Goal: Information Seeking & Learning: Find specific fact

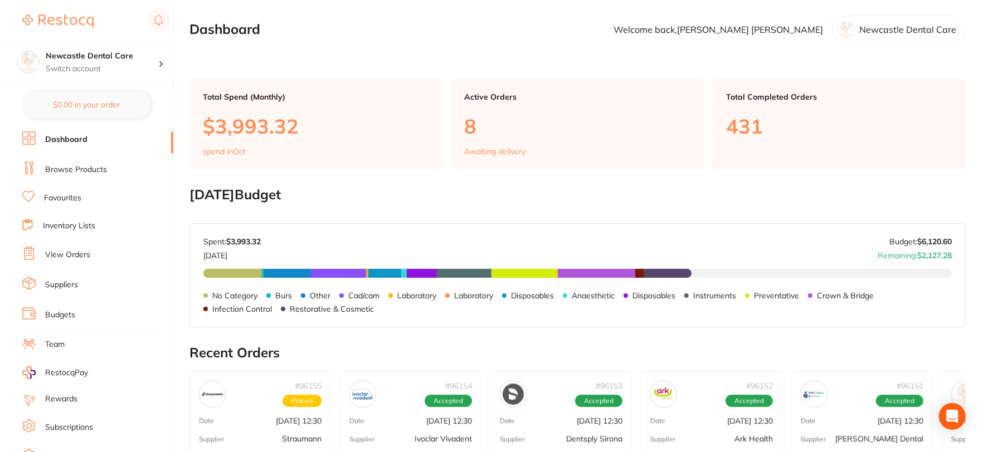
click at [71, 255] on link "View Orders" at bounding box center [67, 255] width 45 height 11
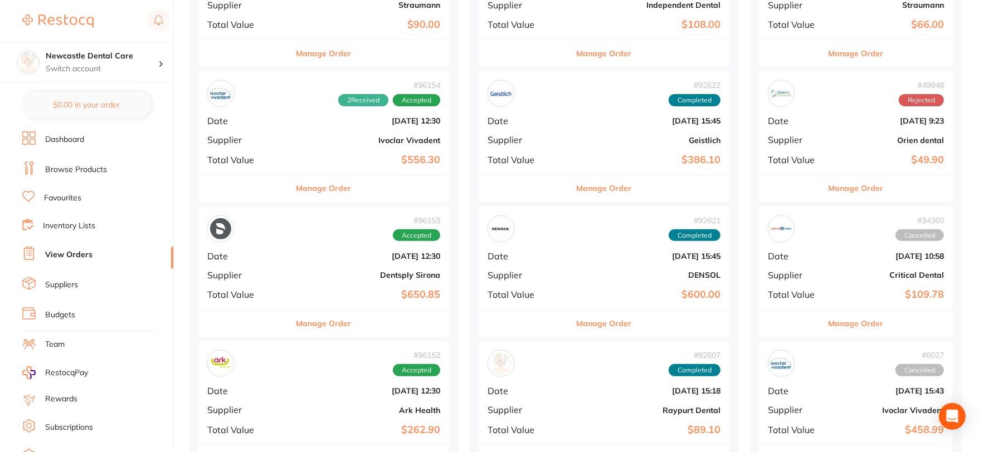
scroll to position [247, 0]
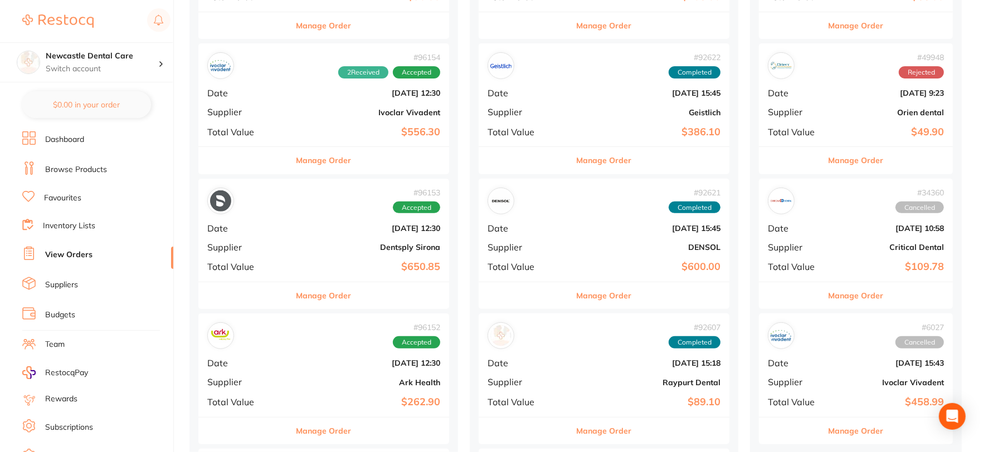
click at [314, 239] on div "# 96153 Accepted Date Oct 8 2025, 12:30 Supplier Dentsply Sirona Total Value $6…" at bounding box center [323, 230] width 251 height 103
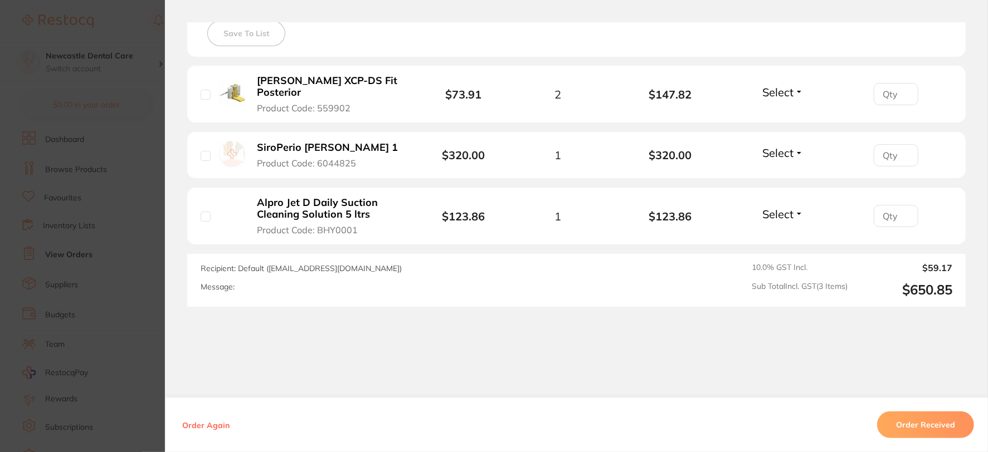
scroll to position [334, 0]
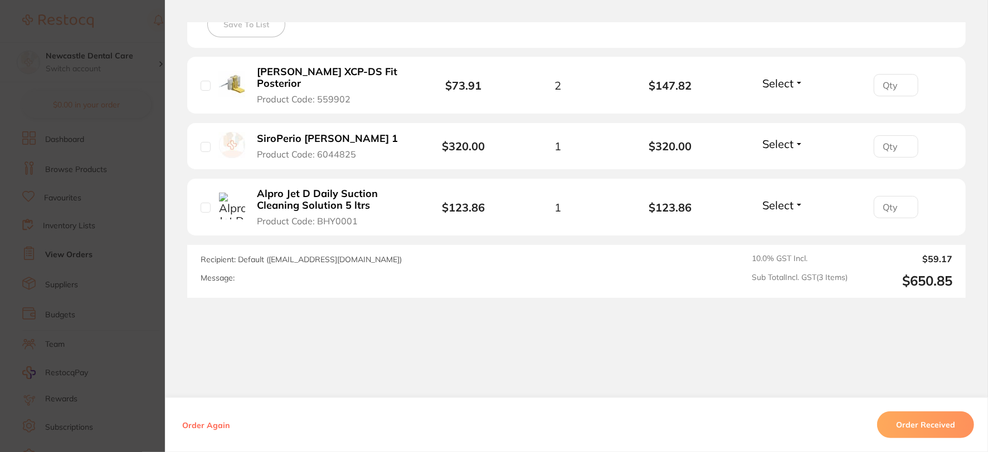
click at [927, 421] on button "Order Received" at bounding box center [925, 425] width 97 height 27
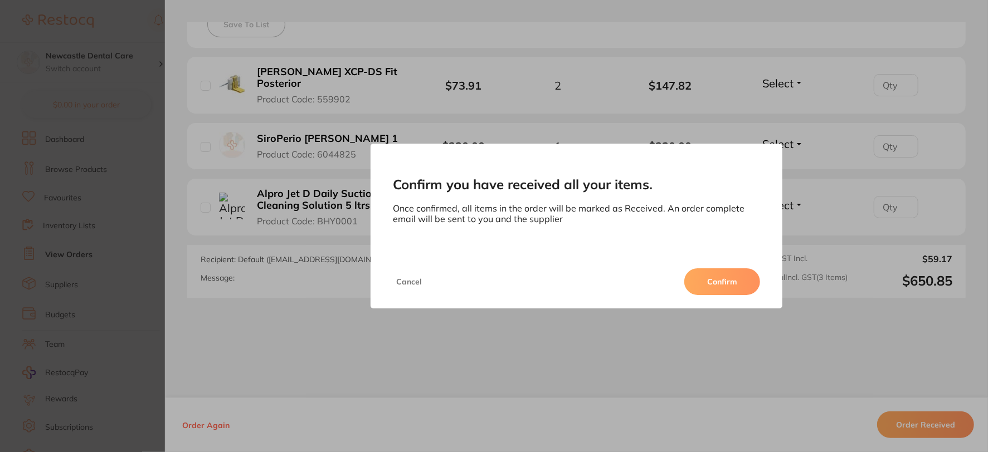
click at [729, 285] on button "Confirm" at bounding box center [722, 282] width 76 height 27
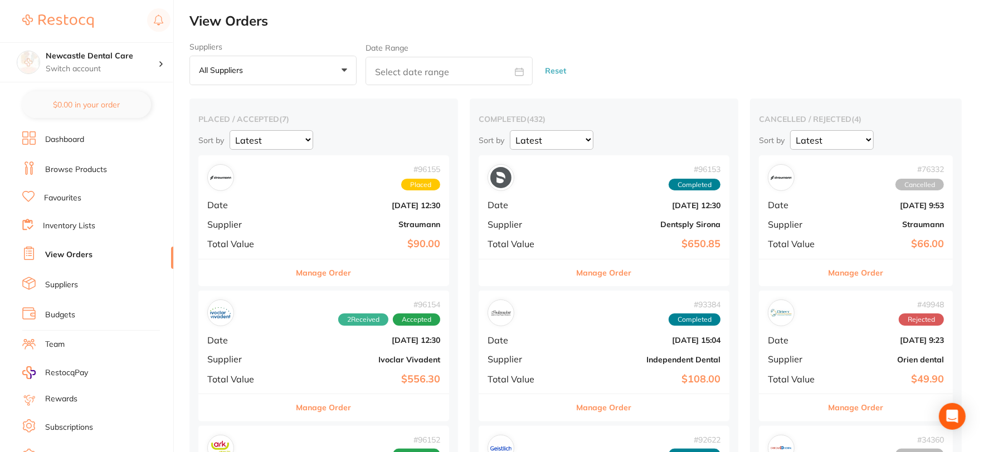
click at [266, 202] on span "Date" at bounding box center [244, 205] width 75 height 10
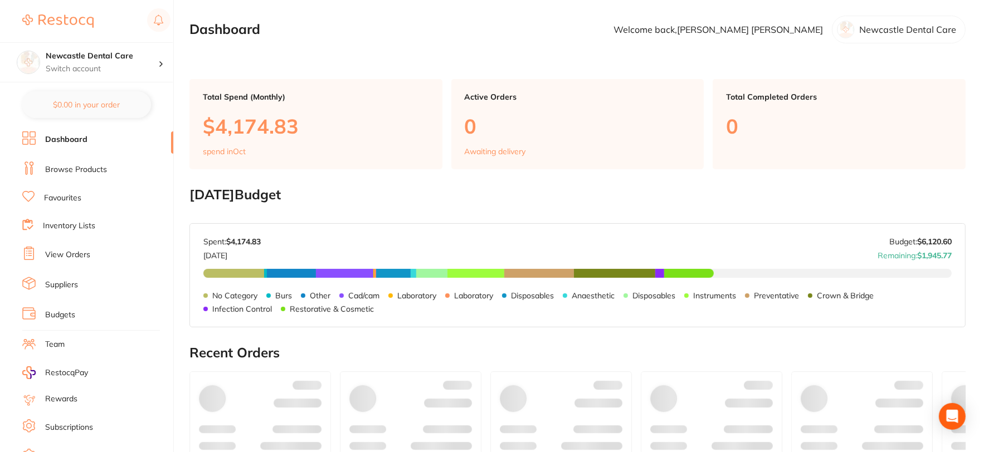
click at [84, 169] on link "Browse Products" at bounding box center [76, 169] width 62 height 11
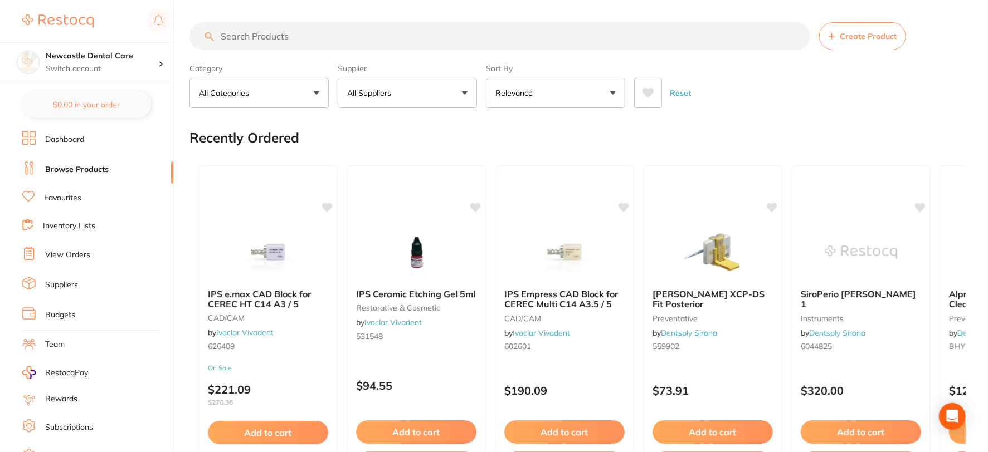
click at [280, 37] on input "search" at bounding box center [499, 36] width 621 height 28
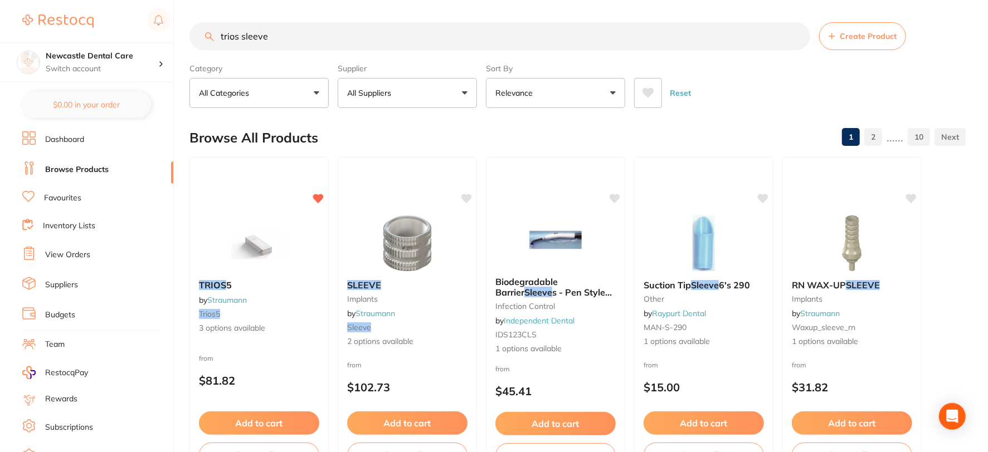
drag, startPoint x: 365, startPoint y: 35, endPoint x: 165, endPoint y: 35, distance: 200.1
click at [165, 35] on div "$140.80 Newcastle Dental Care Switch account Newcastle Dental Care $0.00 in you…" at bounding box center [494, 226] width 988 height 452
type input "scanner barrier"
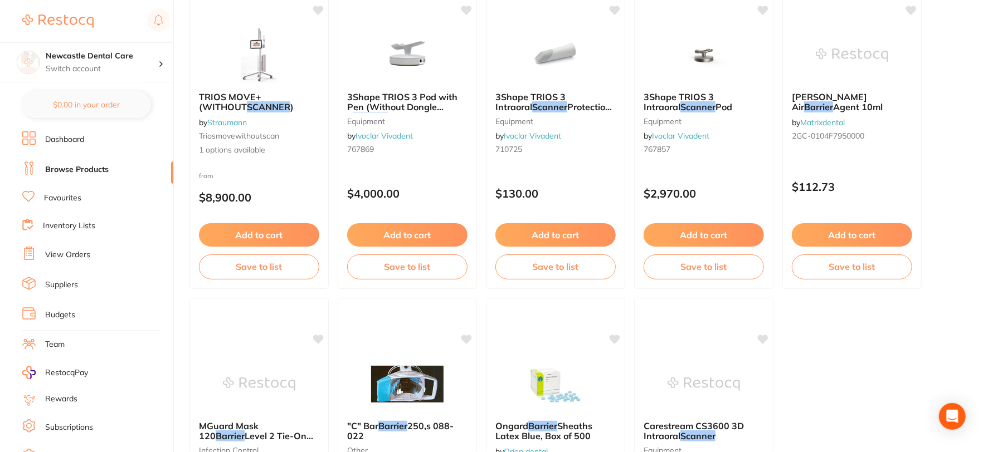
scroll to position [3157, 0]
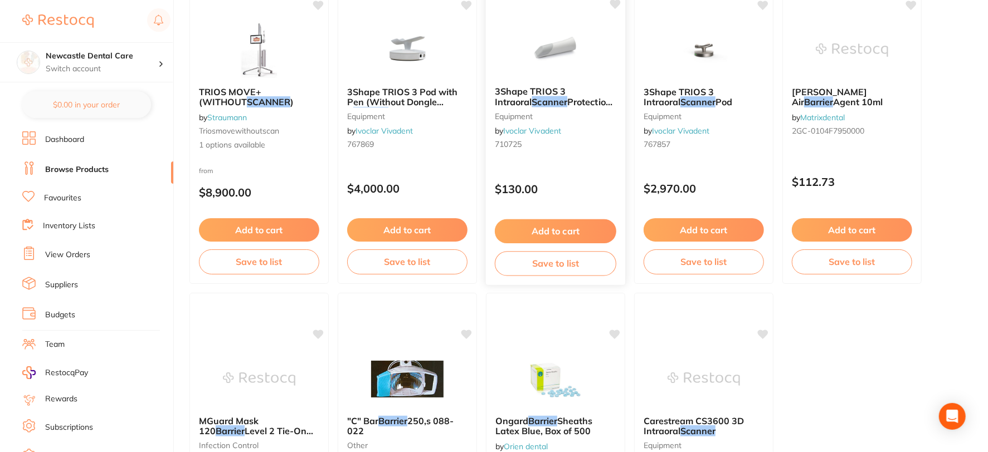
click at [593, 127] on div "3Shape TRIOS 3 Intraoral Scanner Protection Tip equipment by Ivoclar Vivadent 7…" at bounding box center [555, 119] width 139 height 85
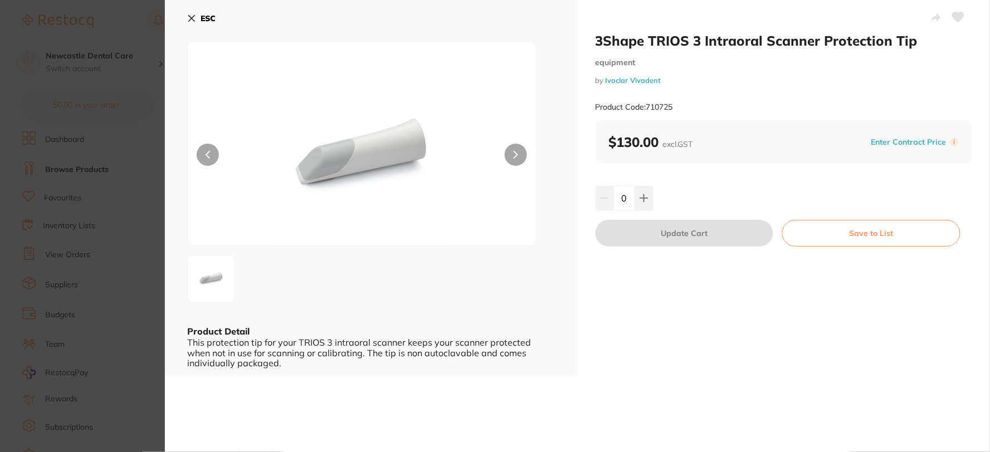
click at [186, 13] on div "ESC Product Detail This protection tip for your TRIOS 3 intraoral scanner keeps…" at bounding box center [371, 189] width 413 height 378
click at [190, 18] on icon at bounding box center [191, 18] width 9 height 9
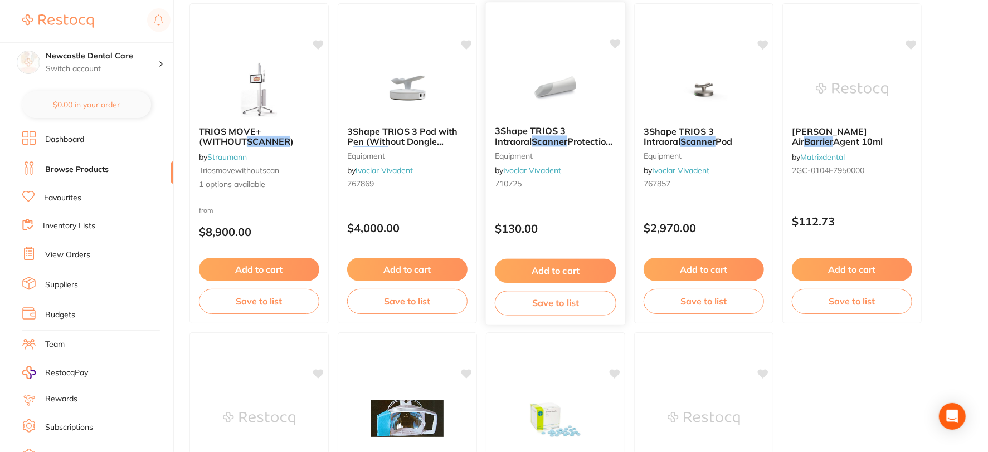
scroll to position [3096, 0]
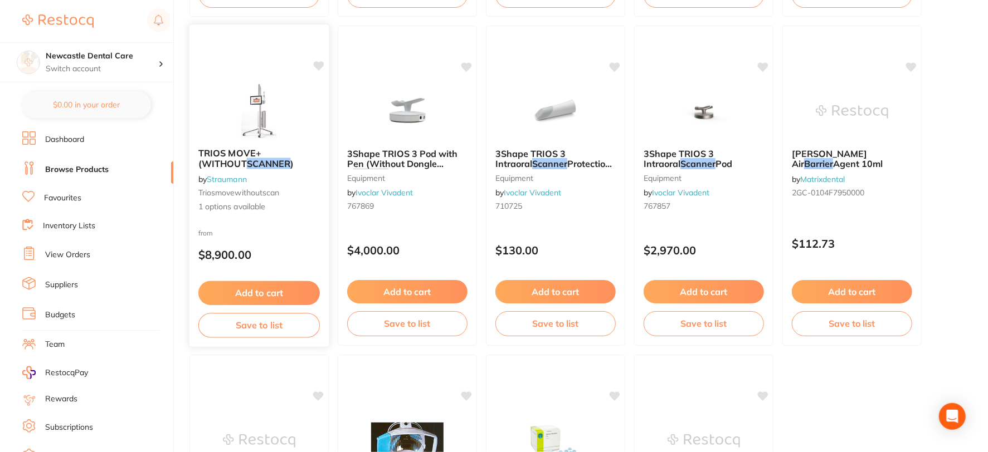
click at [289, 208] on span "1 options available" at bounding box center [258, 207] width 121 height 11
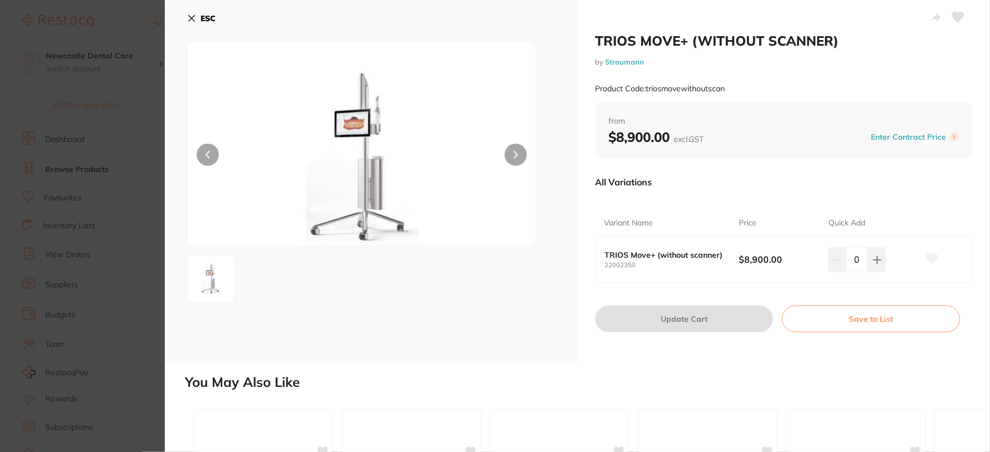
click at [190, 18] on icon at bounding box center [191, 18] width 9 height 9
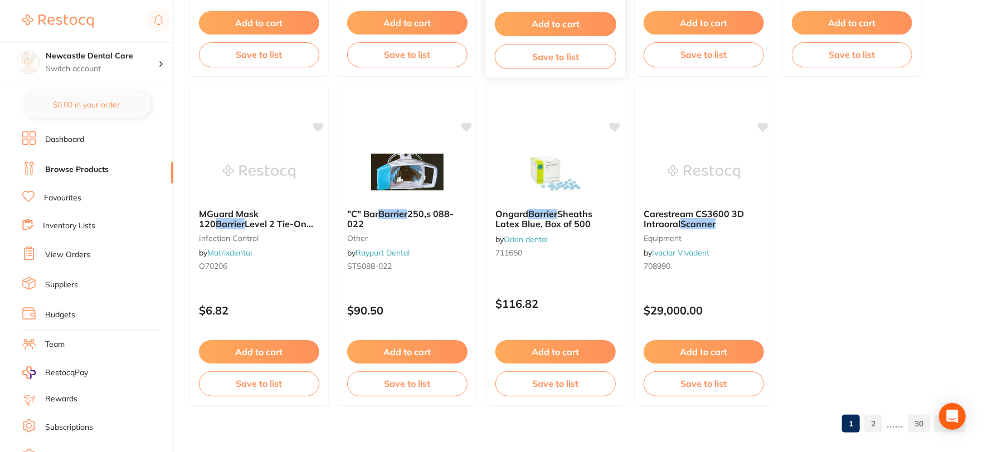
scroll to position [3376, 0]
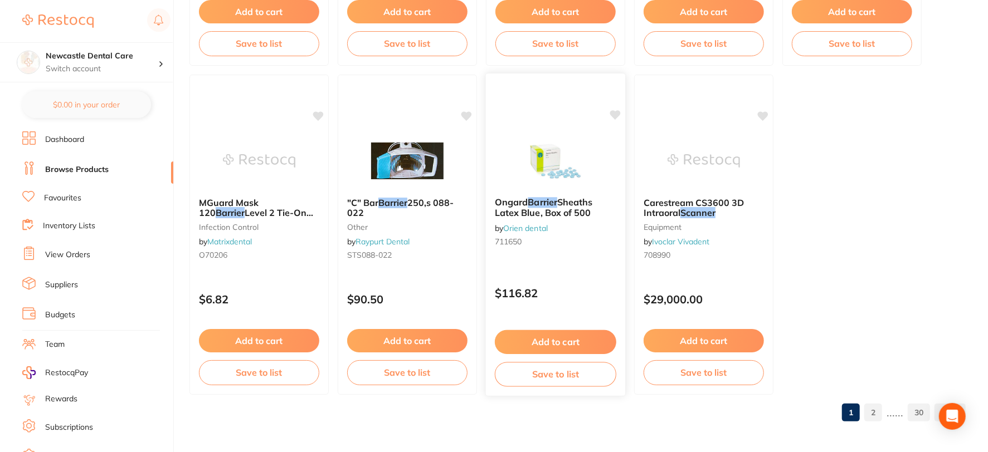
click at [558, 259] on div "Ongard Barrier Sheaths Latex Blue, Box of 500 by Orien dental 711650" at bounding box center [555, 224] width 139 height 72
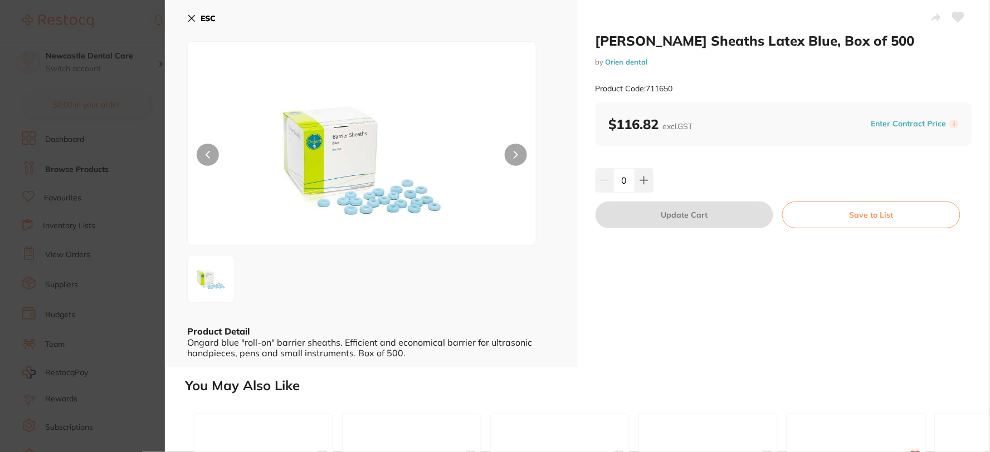
click at [190, 17] on icon at bounding box center [192, 19] width 6 height 6
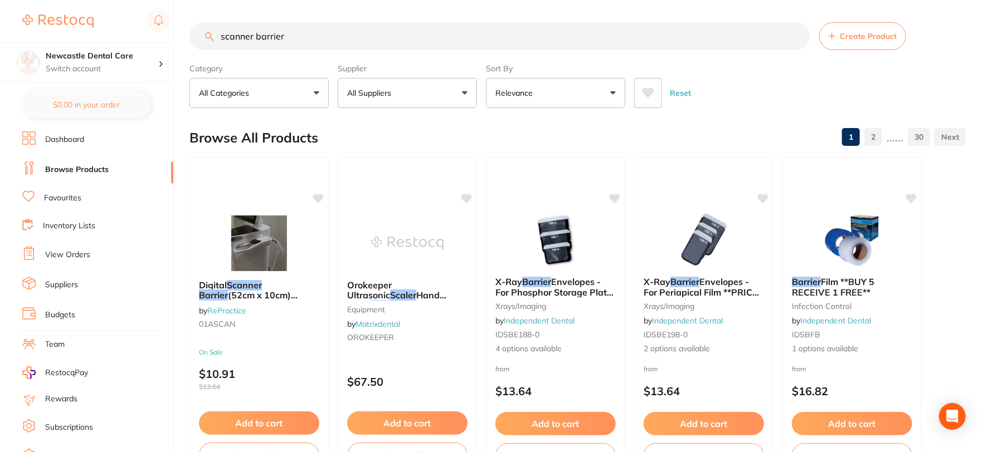
click at [359, 37] on input "scanner barrier" at bounding box center [499, 36] width 621 height 28
click at [798, 36] on input "scanner barrier" at bounding box center [499, 36] width 621 height 28
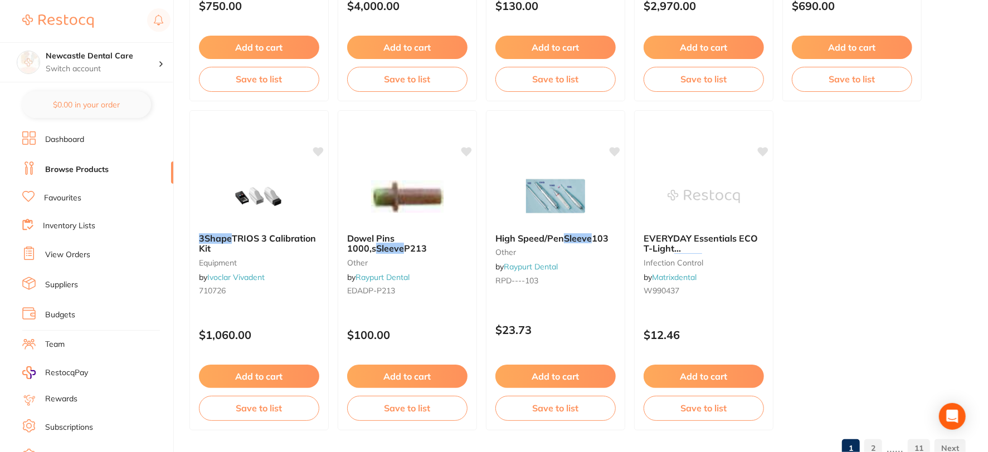
scroll to position [3376, 0]
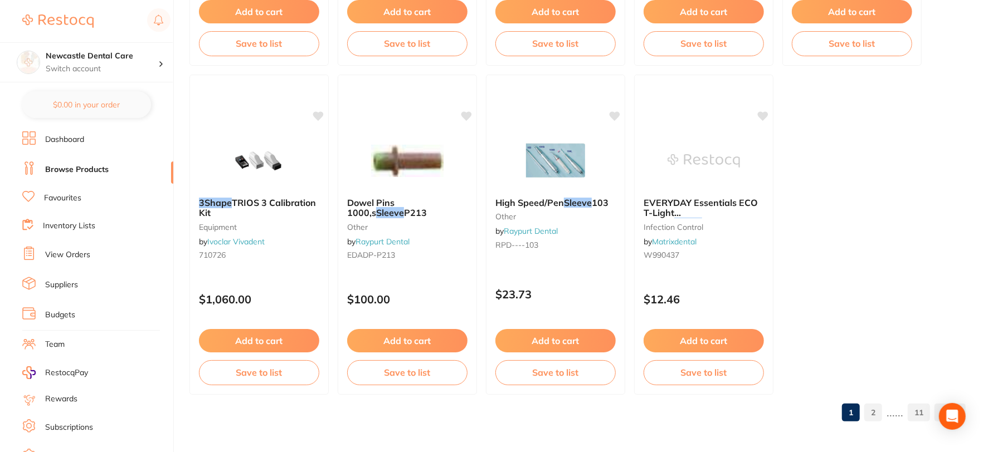
type input "3shape sleeve"
click at [870, 410] on link "2" at bounding box center [873, 413] width 18 height 22
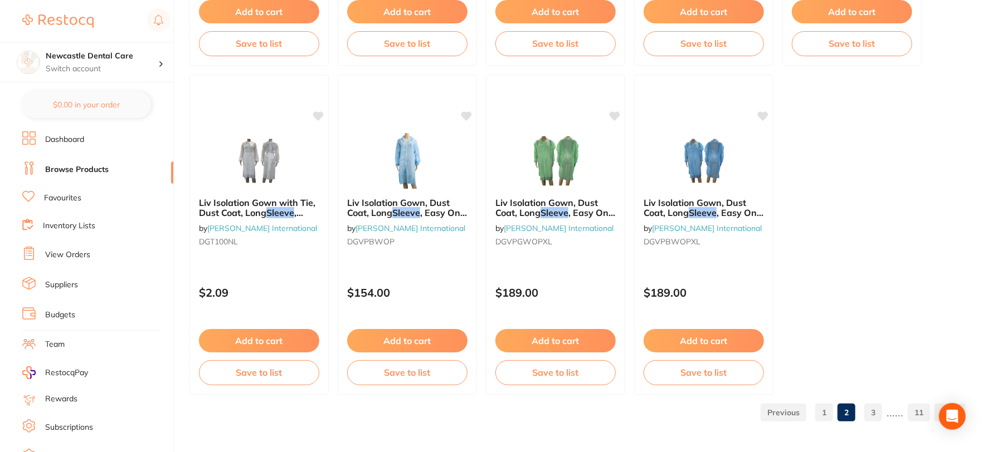
click at [879, 411] on link "3" at bounding box center [873, 413] width 18 height 22
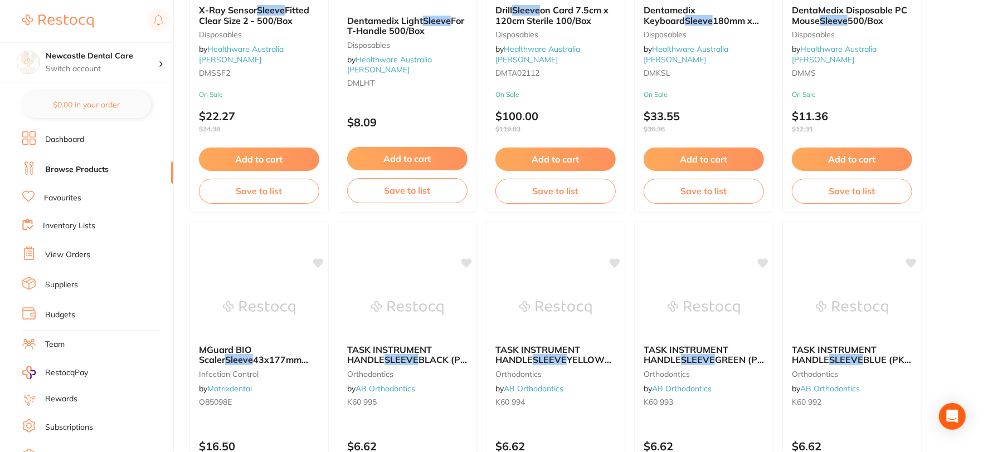
scroll to position [1795, 0]
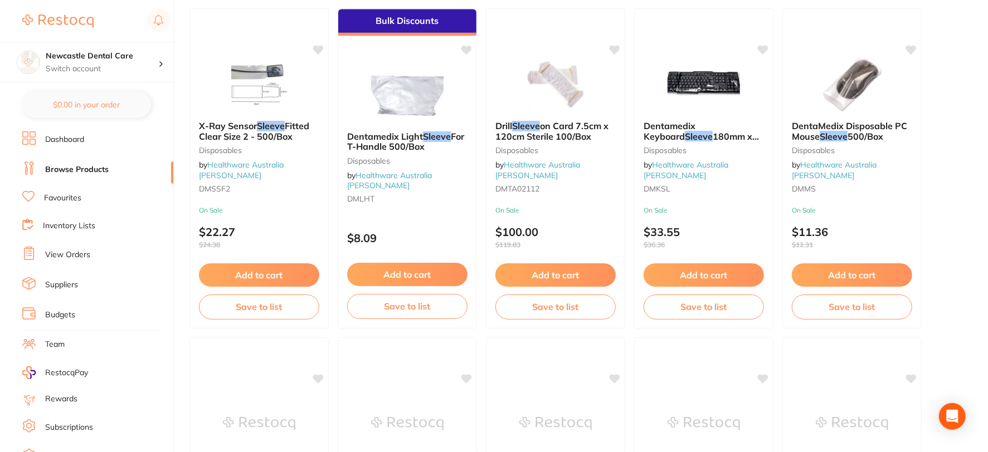
click at [99, 168] on link "Browse Products" at bounding box center [77, 169] width 64 height 11
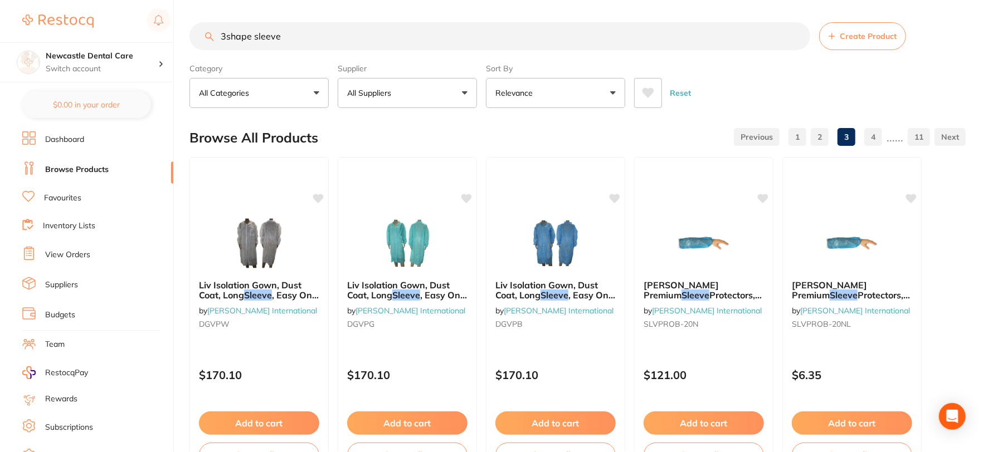
click at [463, 90] on button "All Suppliers" at bounding box center [407, 93] width 139 height 30
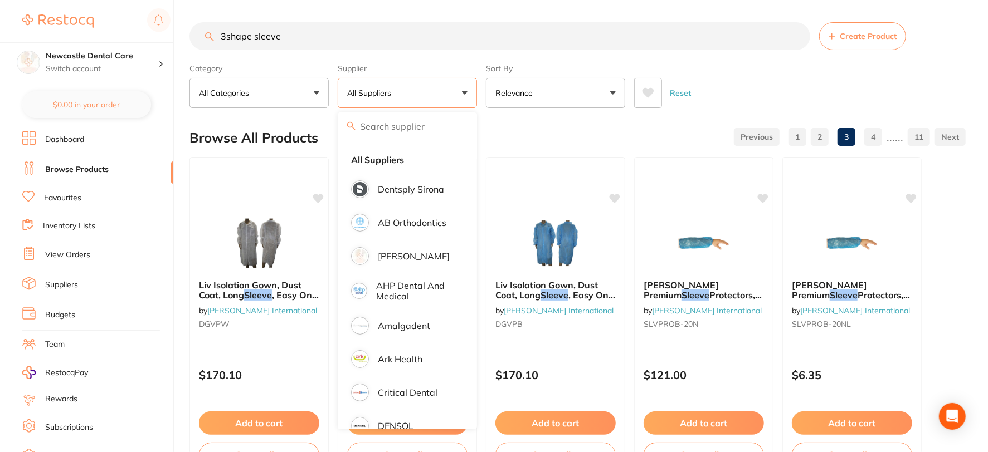
click at [797, 32] on input "3shape sleeve" at bounding box center [499, 36] width 621 height 28
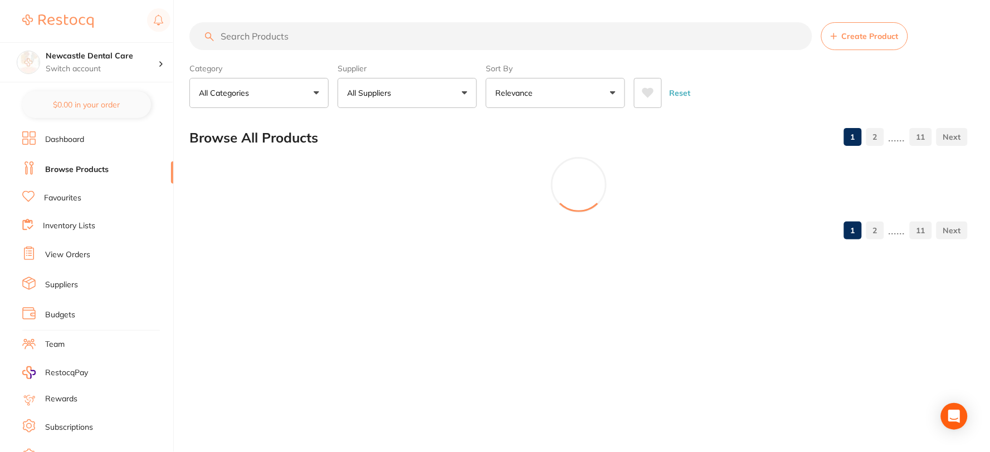
click at [392, 99] on button "All Suppliers" at bounding box center [407, 93] width 139 height 30
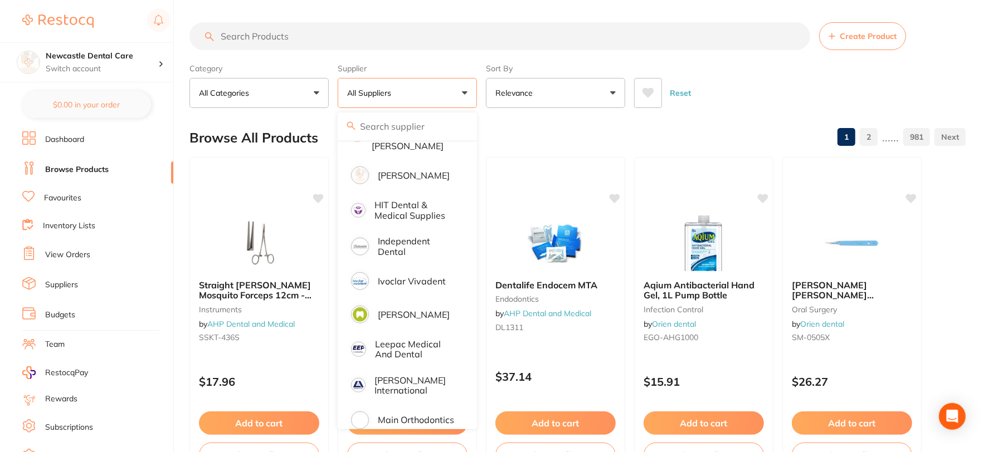
scroll to position [619, 0]
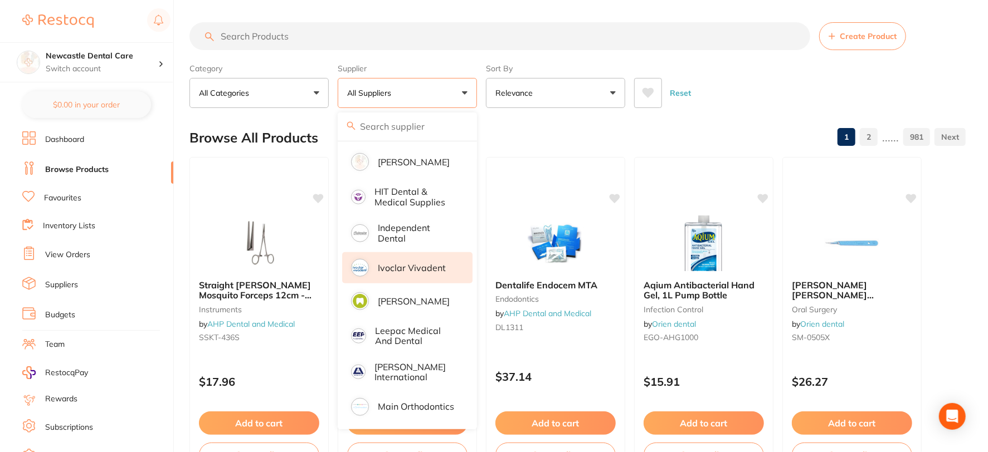
click at [417, 263] on p "Ivoclar Vivadent" at bounding box center [412, 268] width 68 height 10
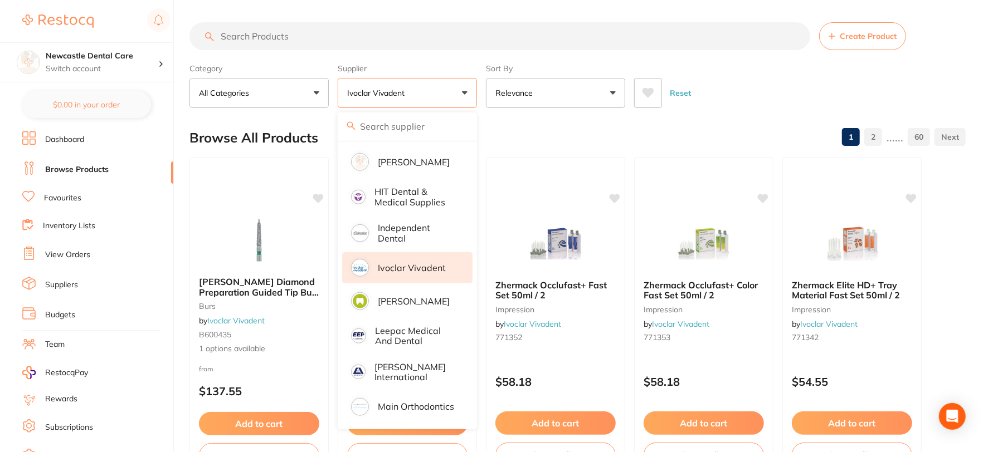
click at [256, 33] on input "search" at bounding box center [499, 36] width 621 height 28
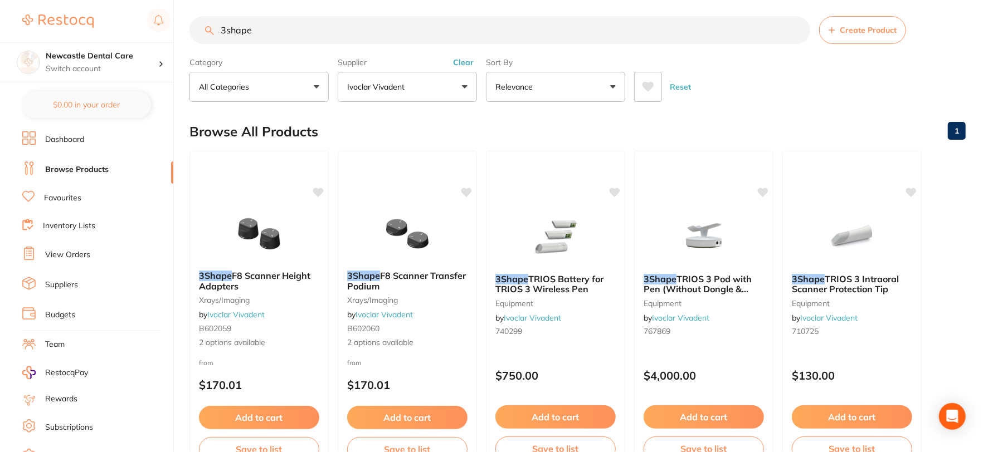
scroll to position [0, 0]
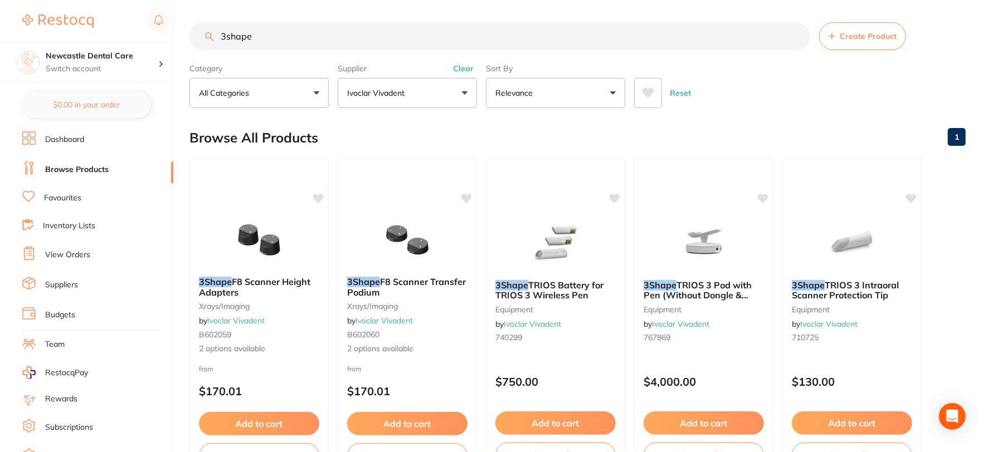
click at [259, 35] on input "3shape" at bounding box center [499, 36] width 621 height 28
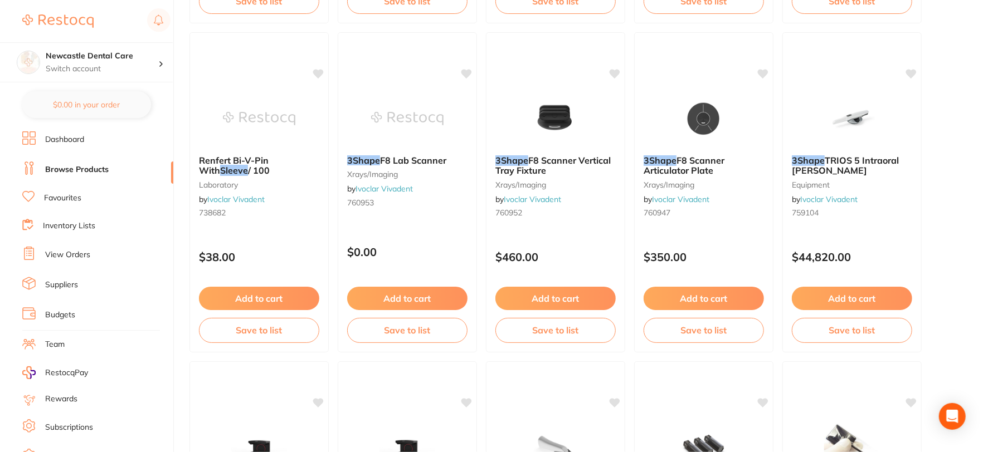
scroll to position [1115, 0]
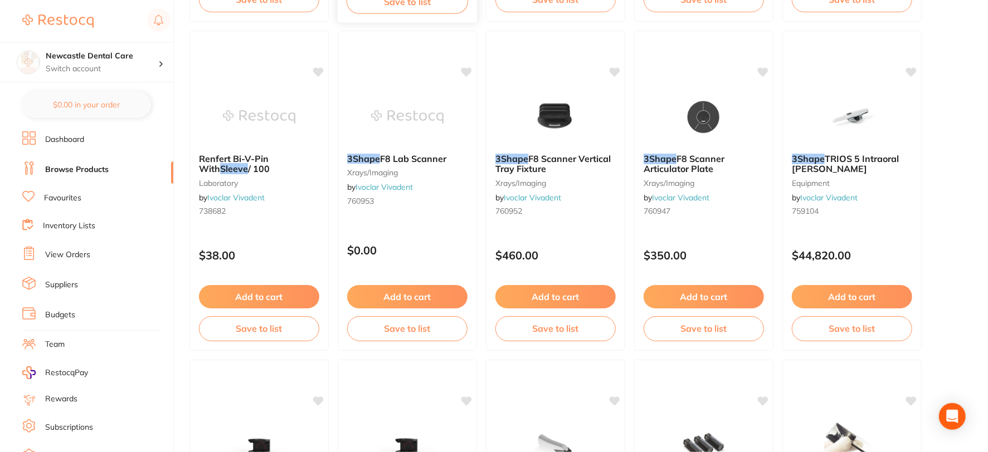
type input "3shape sleeve"
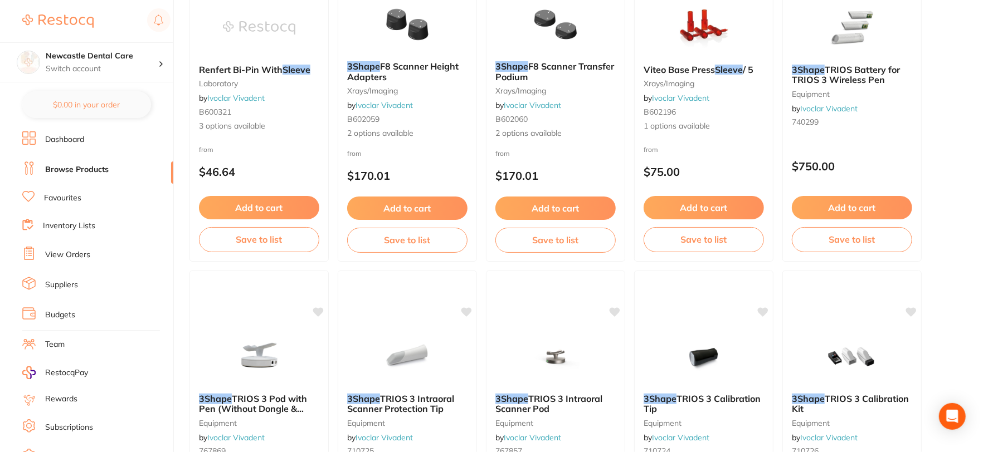
scroll to position [0, 0]
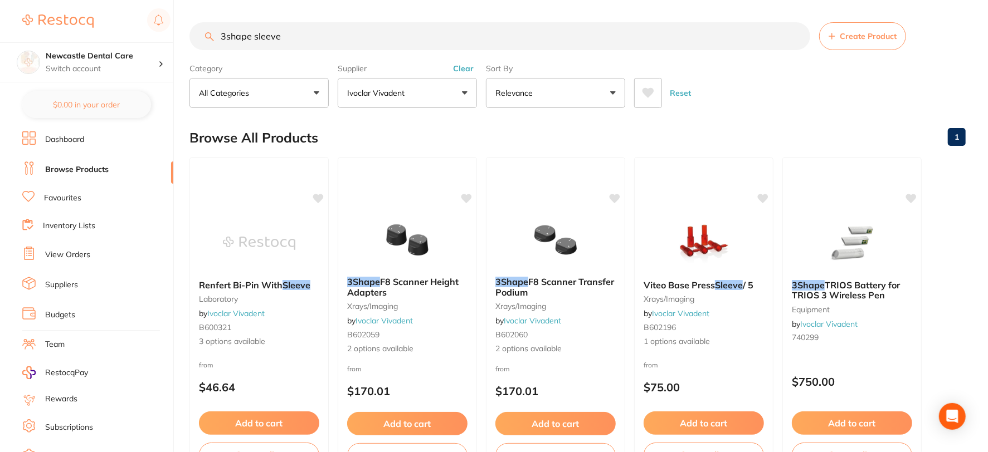
click at [797, 35] on input "3shape sleeve" at bounding box center [499, 36] width 621 height 28
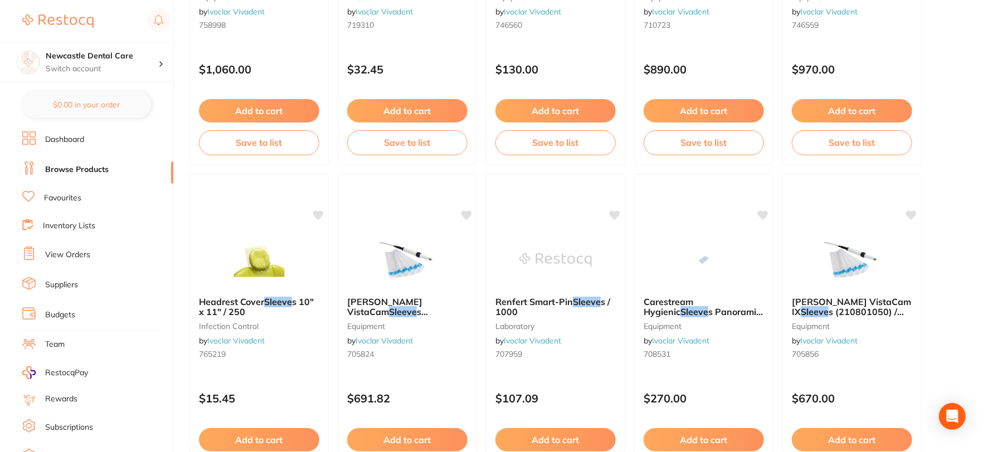
scroll to position [1672, 0]
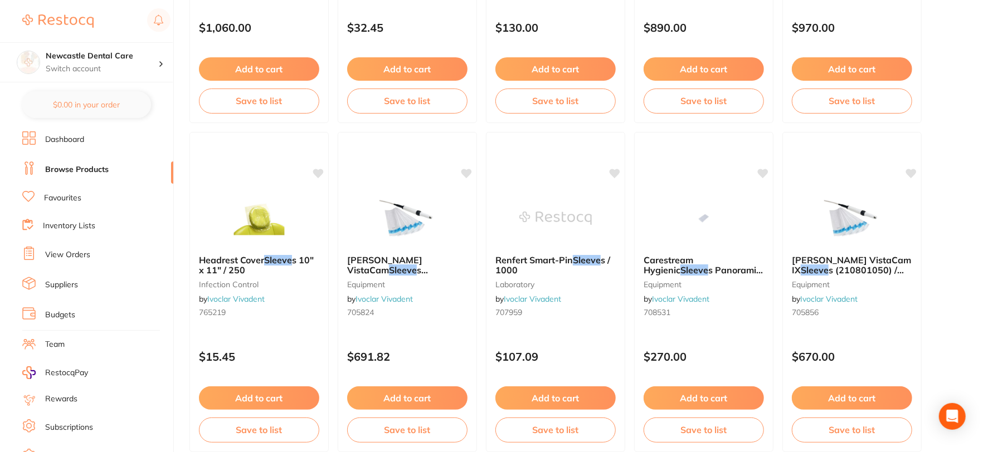
type input "trios 5 sleeve"
click at [57, 196] on link "Favourites" at bounding box center [62, 198] width 37 height 11
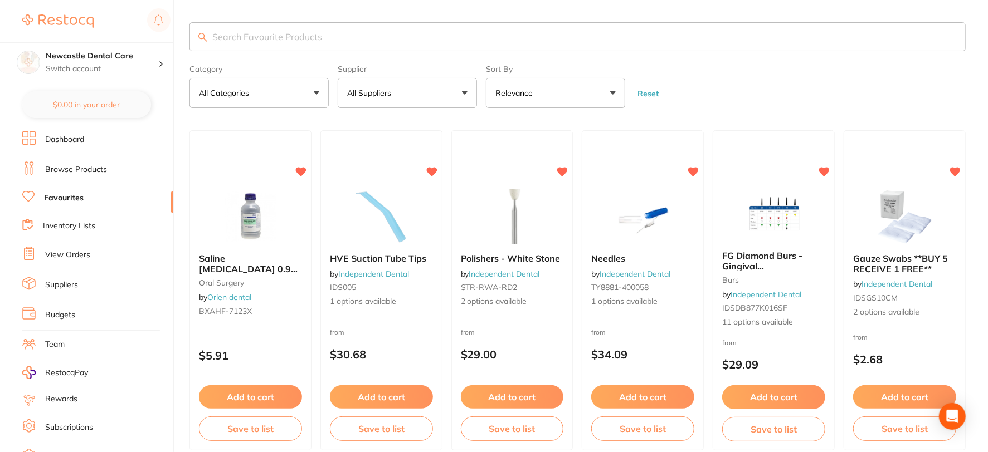
click at [249, 31] on input "search" at bounding box center [577, 36] width 776 height 29
click at [74, 257] on link "View Orders" at bounding box center [67, 255] width 45 height 11
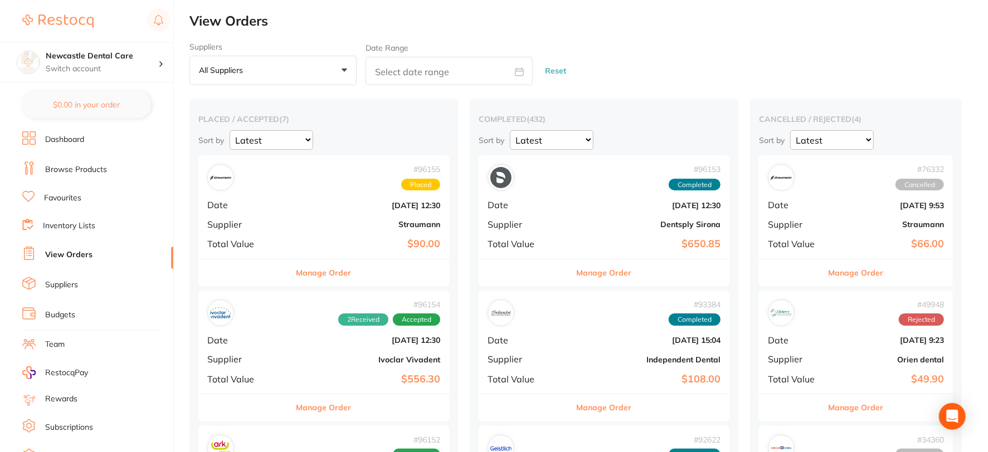
click at [300, 186] on div "# 96155 Placed" at bounding box center [323, 177] width 233 height 27
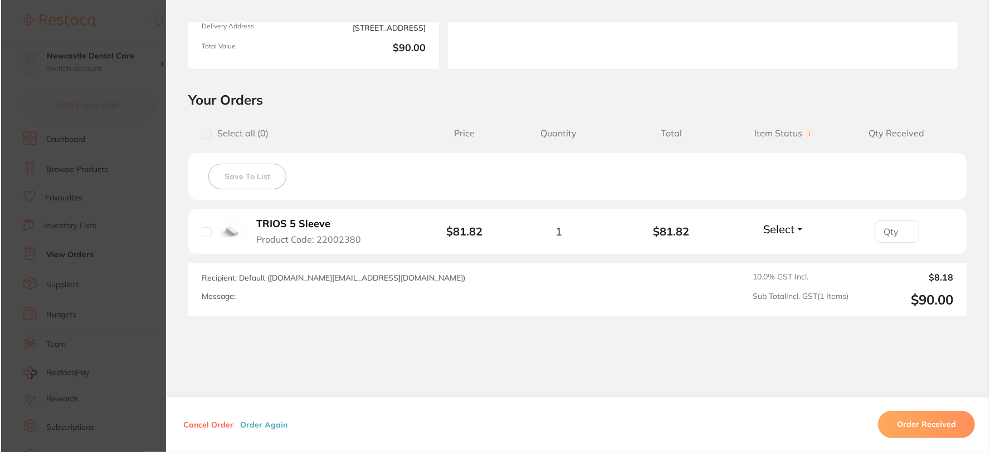
scroll to position [186, 0]
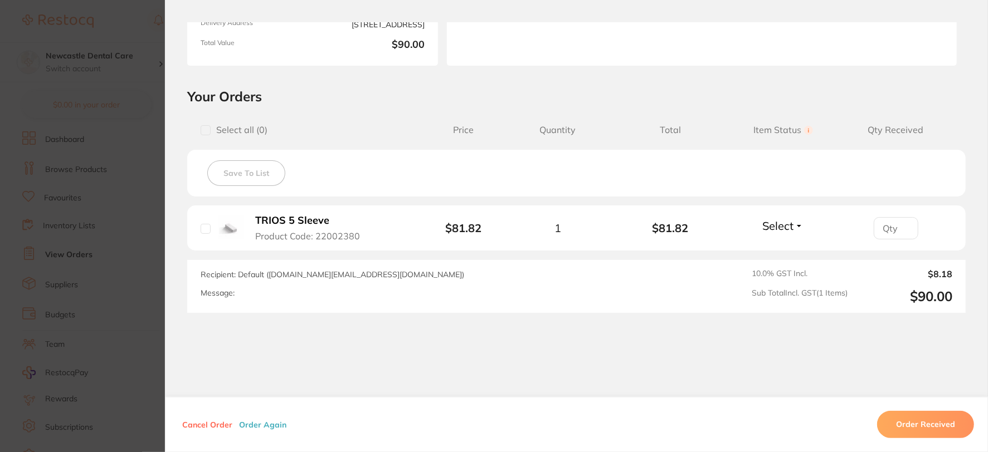
click at [301, 219] on b "TRIOS 5 Sleeve" at bounding box center [292, 221] width 74 height 12
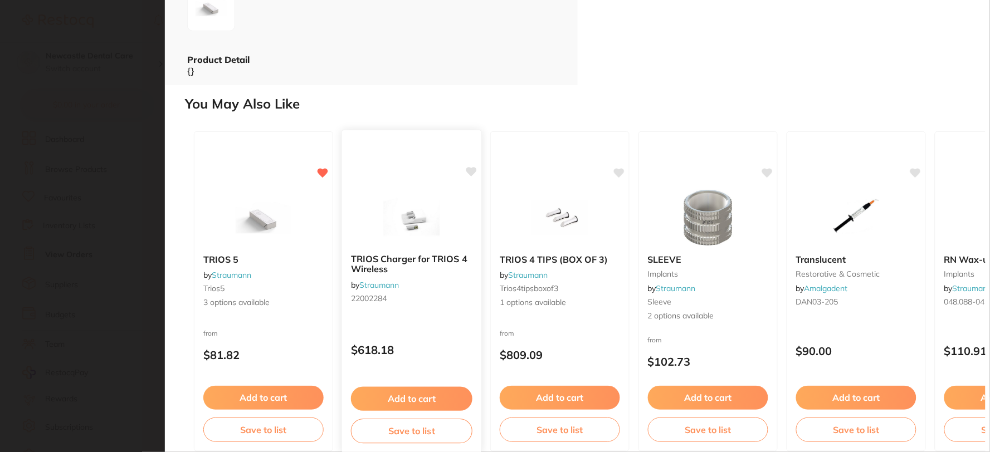
scroll to position [285, 0]
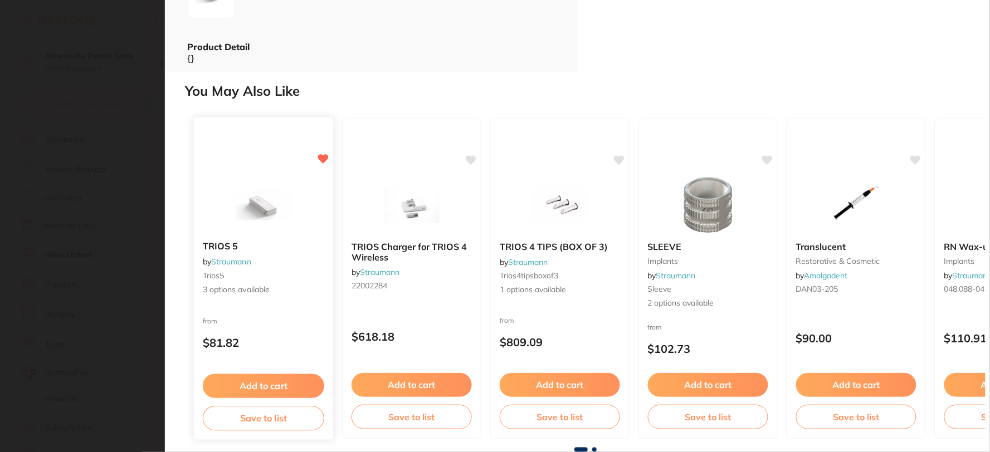
click at [279, 293] on span "3 options available" at bounding box center [263, 290] width 121 height 11
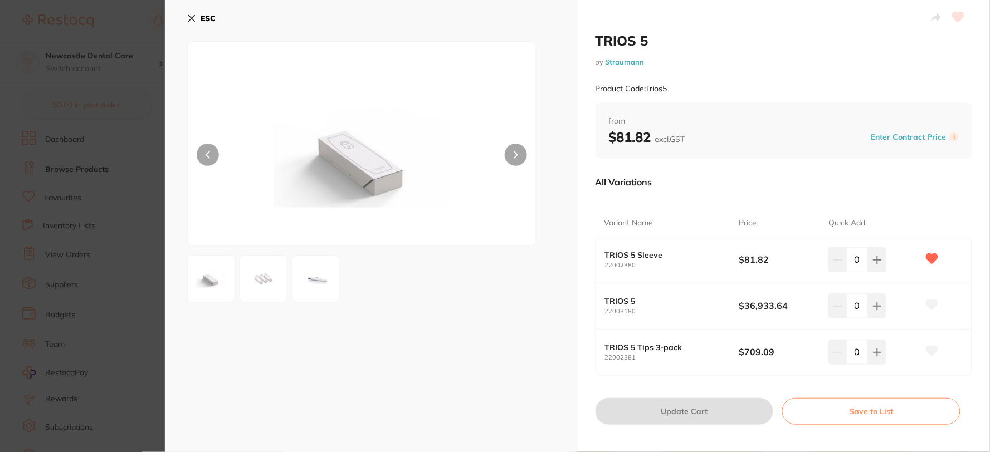
click at [194, 14] on icon at bounding box center [191, 18] width 9 height 9
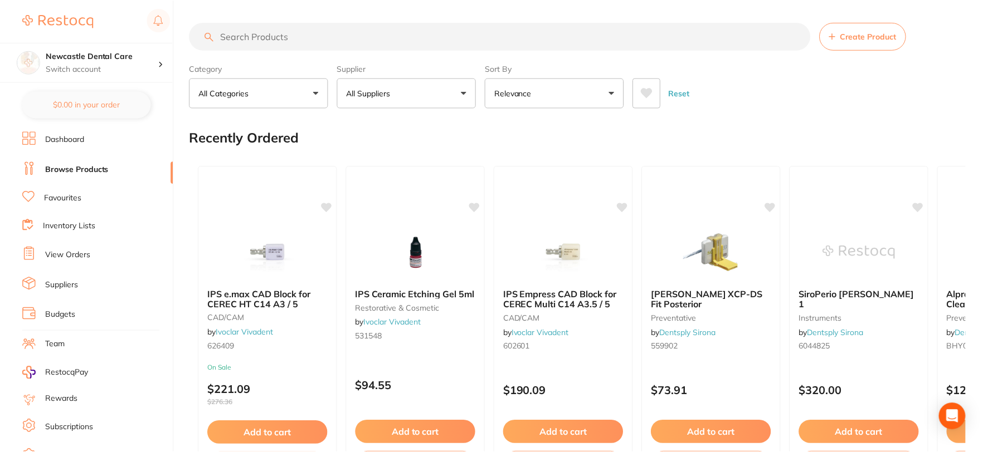
scroll to position [1286, 0]
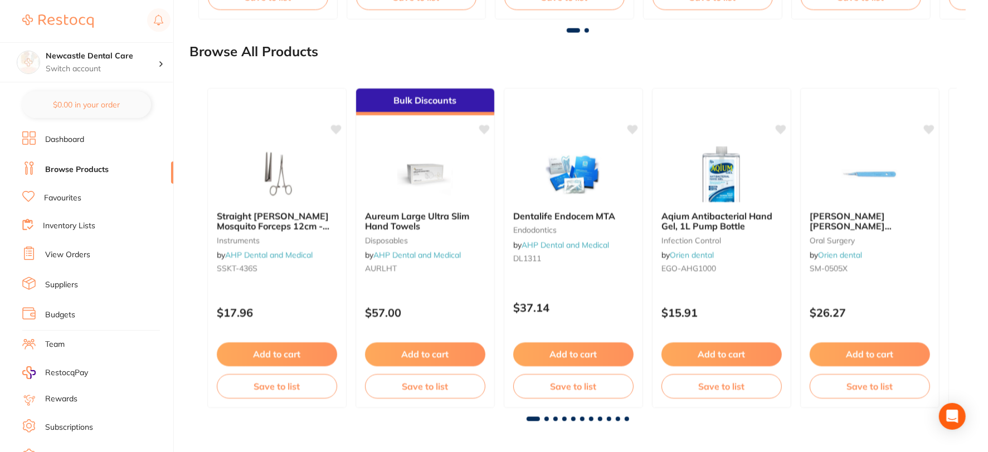
click at [114, 164] on li "Browse Products" at bounding box center [97, 170] width 151 height 17
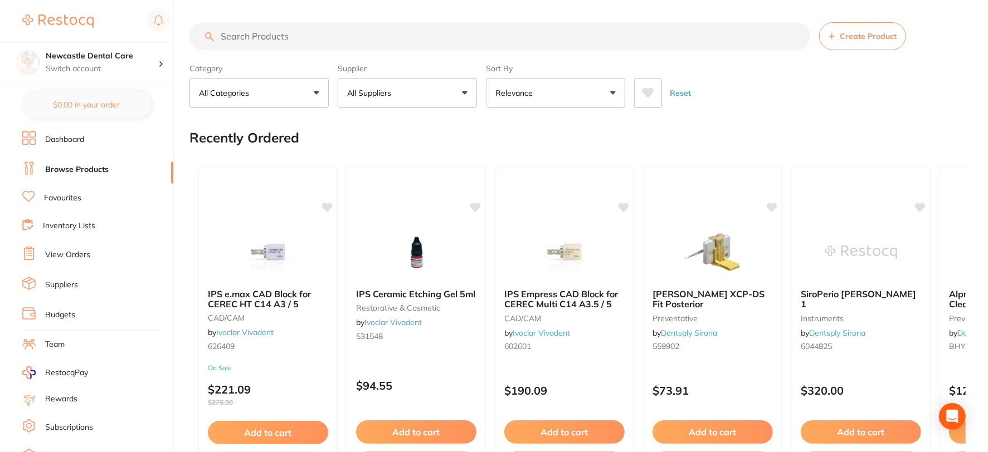
click at [279, 35] on input "search" at bounding box center [499, 36] width 621 height 28
paste input "3S1-22002380"
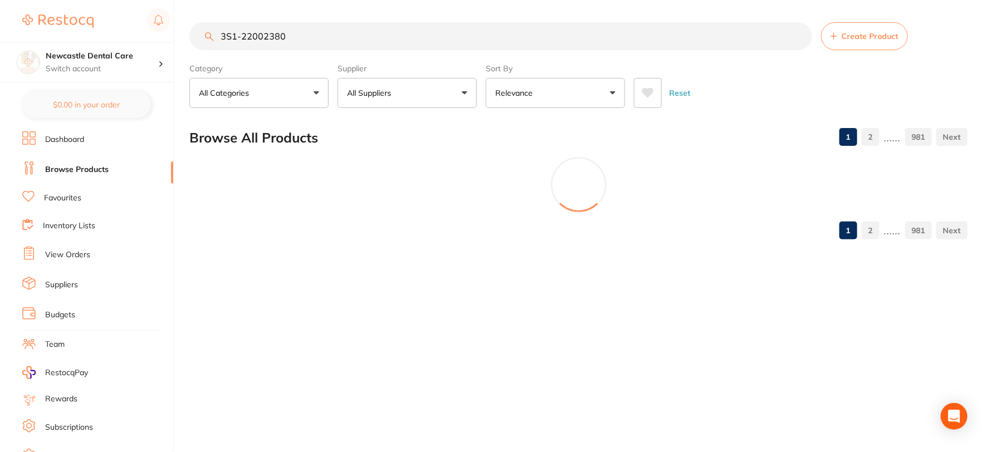
type input "3S1-22002380"
click at [799, 36] on input "3S1-22002380" at bounding box center [500, 36] width 623 height 28
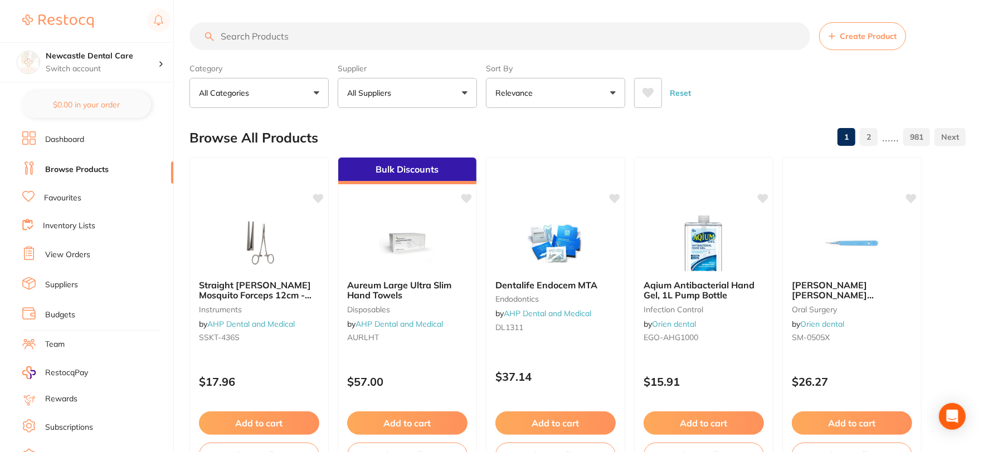
click at [76, 253] on link "View Orders" at bounding box center [67, 255] width 45 height 11
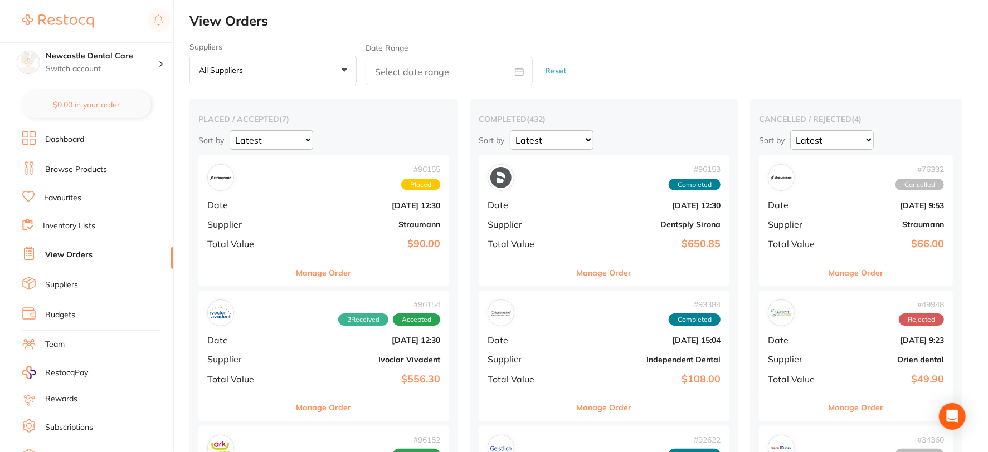
click at [303, 230] on div "# 96155 Placed Date [DATE] 12:30 Supplier Straumann Total Value $90.00" at bounding box center [323, 206] width 251 height 103
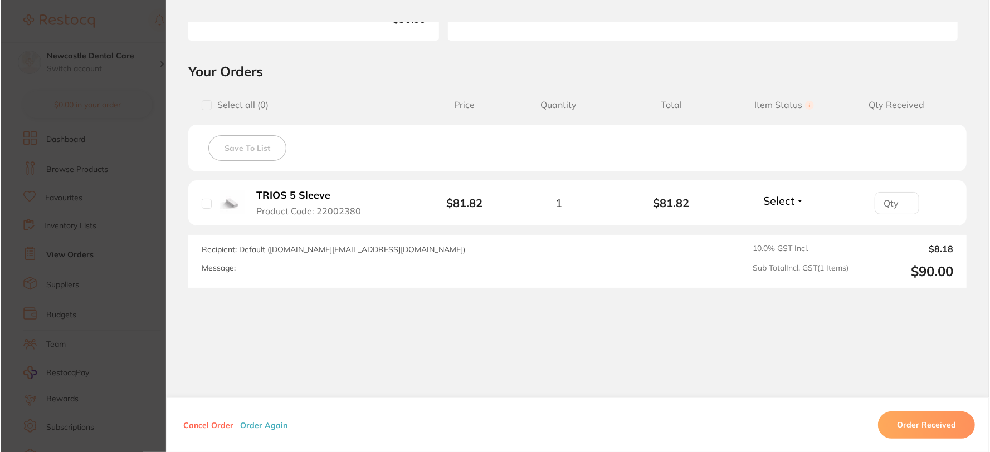
scroll to position [212, 0]
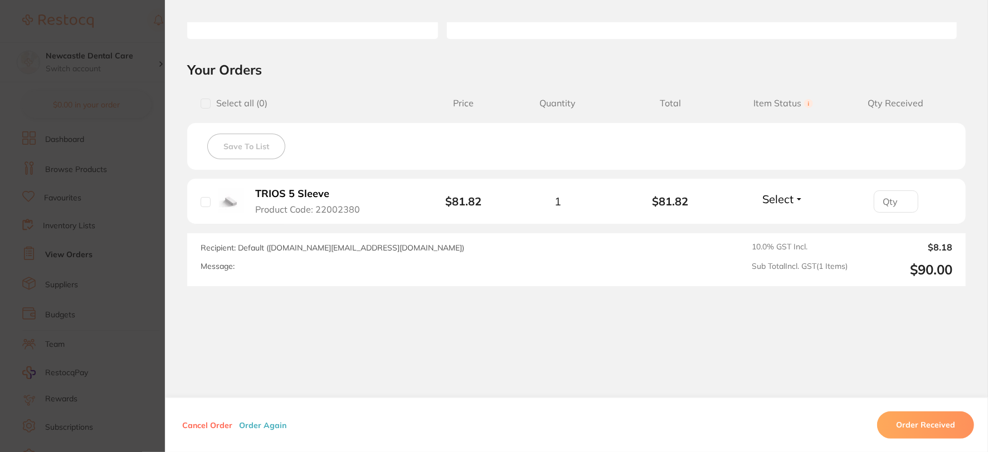
click at [313, 210] on span "Product Code: 22002380" at bounding box center [307, 210] width 105 height 10
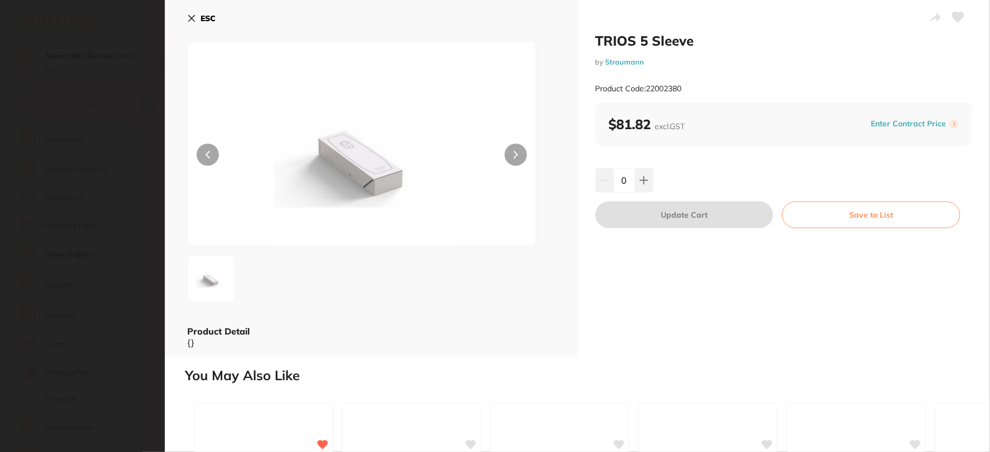
click at [649, 91] on small "Product Code: 22002380" at bounding box center [639, 88] width 86 height 9
drag, startPoint x: 648, startPoint y: 85, endPoint x: 687, endPoint y: 85, distance: 39.0
click at [687, 85] on div "Product Code: 22002380" at bounding box center [784, 88] width 377 height 27
copy small "22002380"
click at [192, 18] on icon at bounding box center [192, 19] width 6 height 6
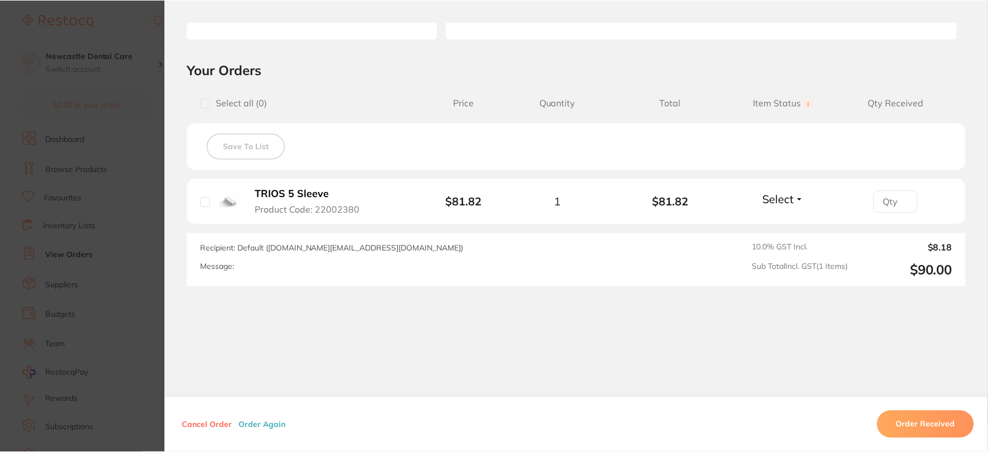
scroll to position [1286, 0]
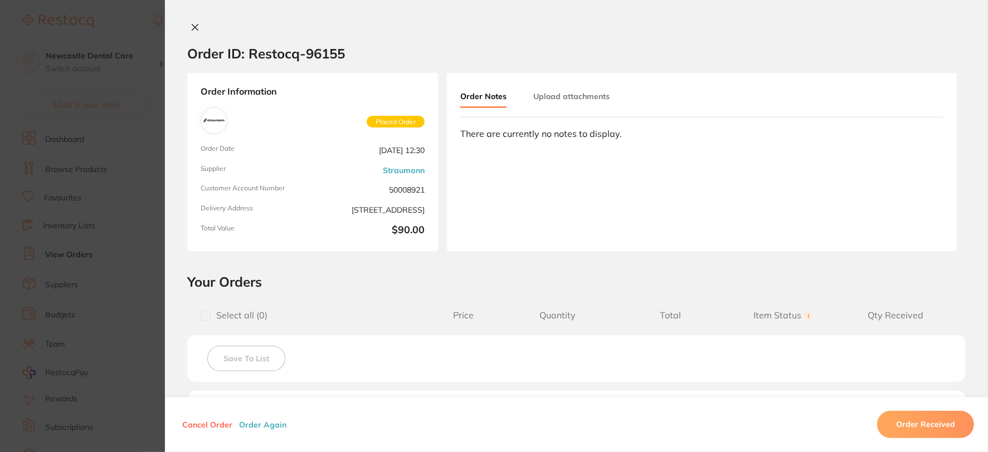
click at [191, 24] on icon at bounding box center [195, 27] width 9 height 9
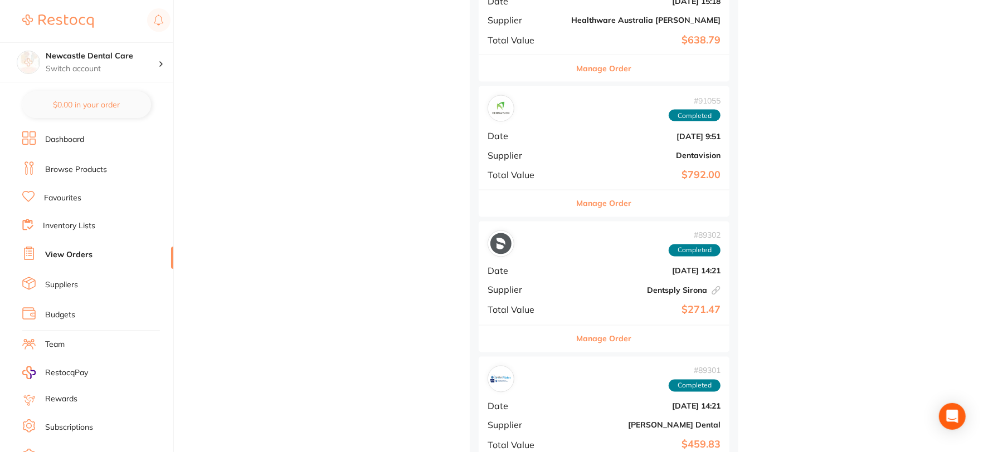
click at [87, 164] on link "Browse Products" at bounding box center [76, 169] width 62 height 11
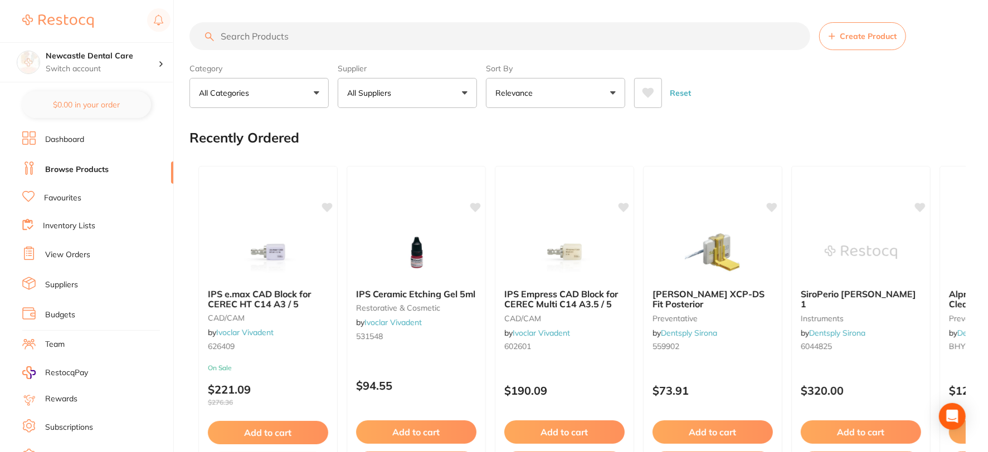
click at [266, 34] on input "search" at bounding box center [499, 36] width 621 height 28
paste input "22002380"
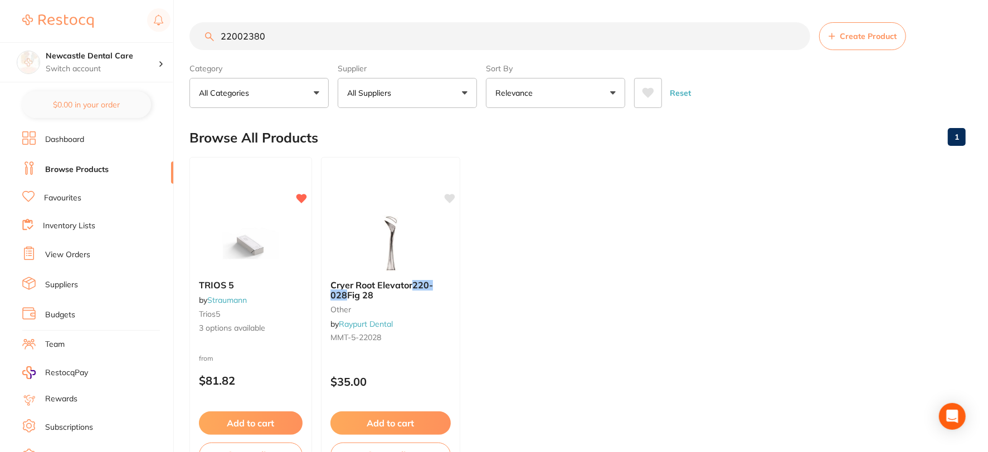
type input "22002380"
